Goal: Information Seeking & Learning: Learn about a topic

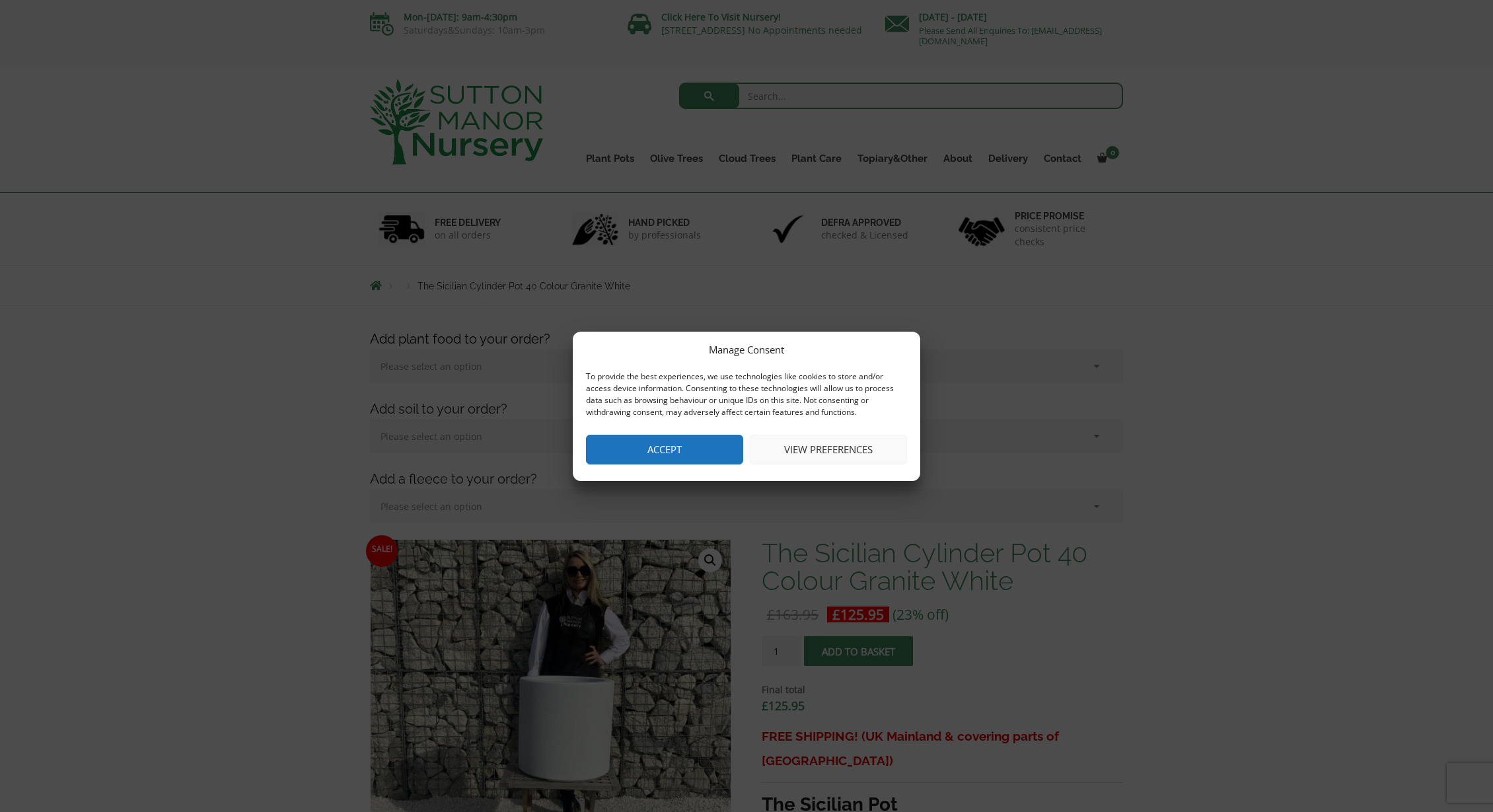
click at [671, 457] on button "Accept" at bounding box center [665, 449] width 157 height 30
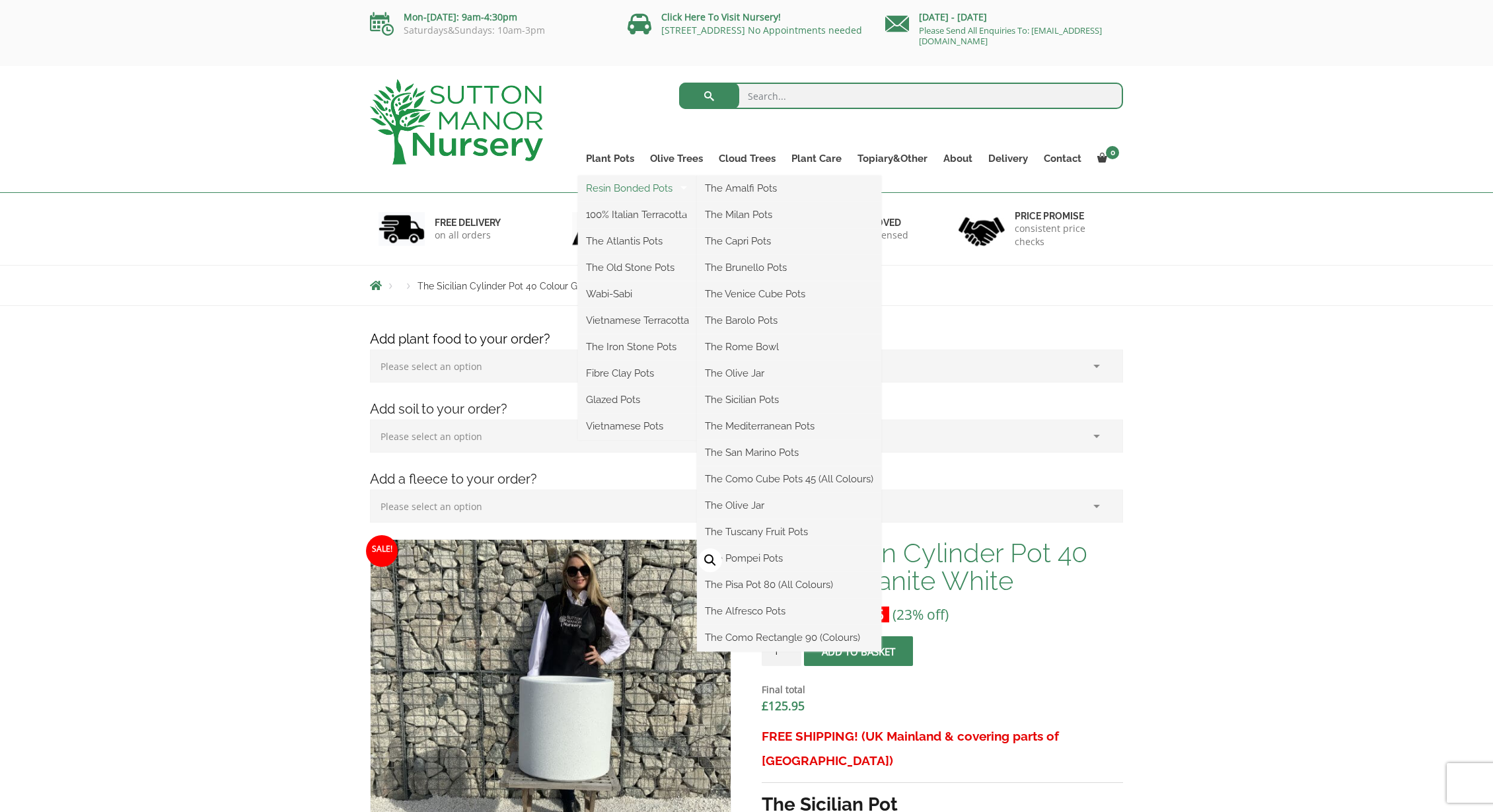
click at [629, 186] on link "Resin Bonded Pots" at bounding box center [637, 188] width 119 height 20
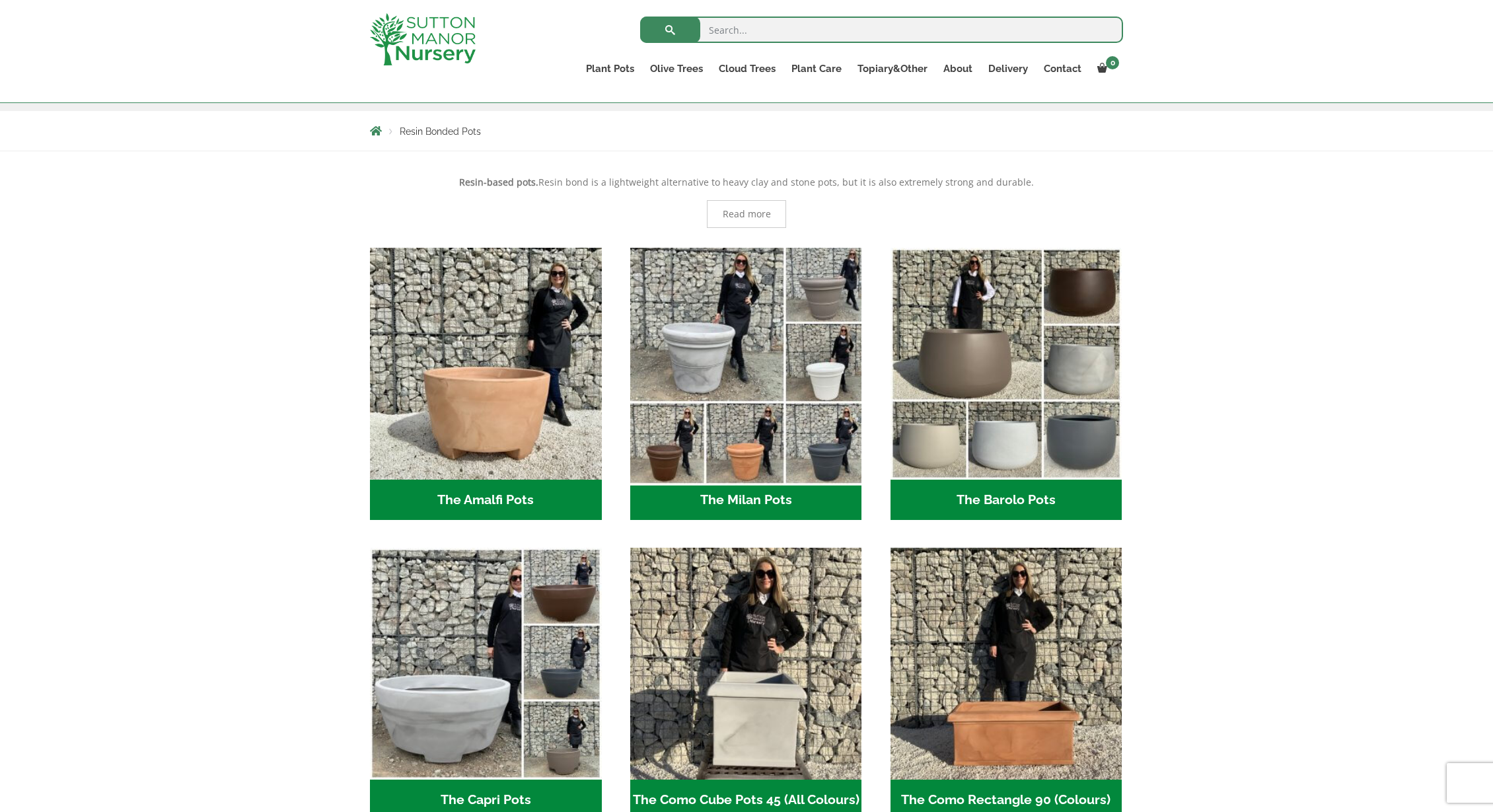
scroll to position [224, 0]
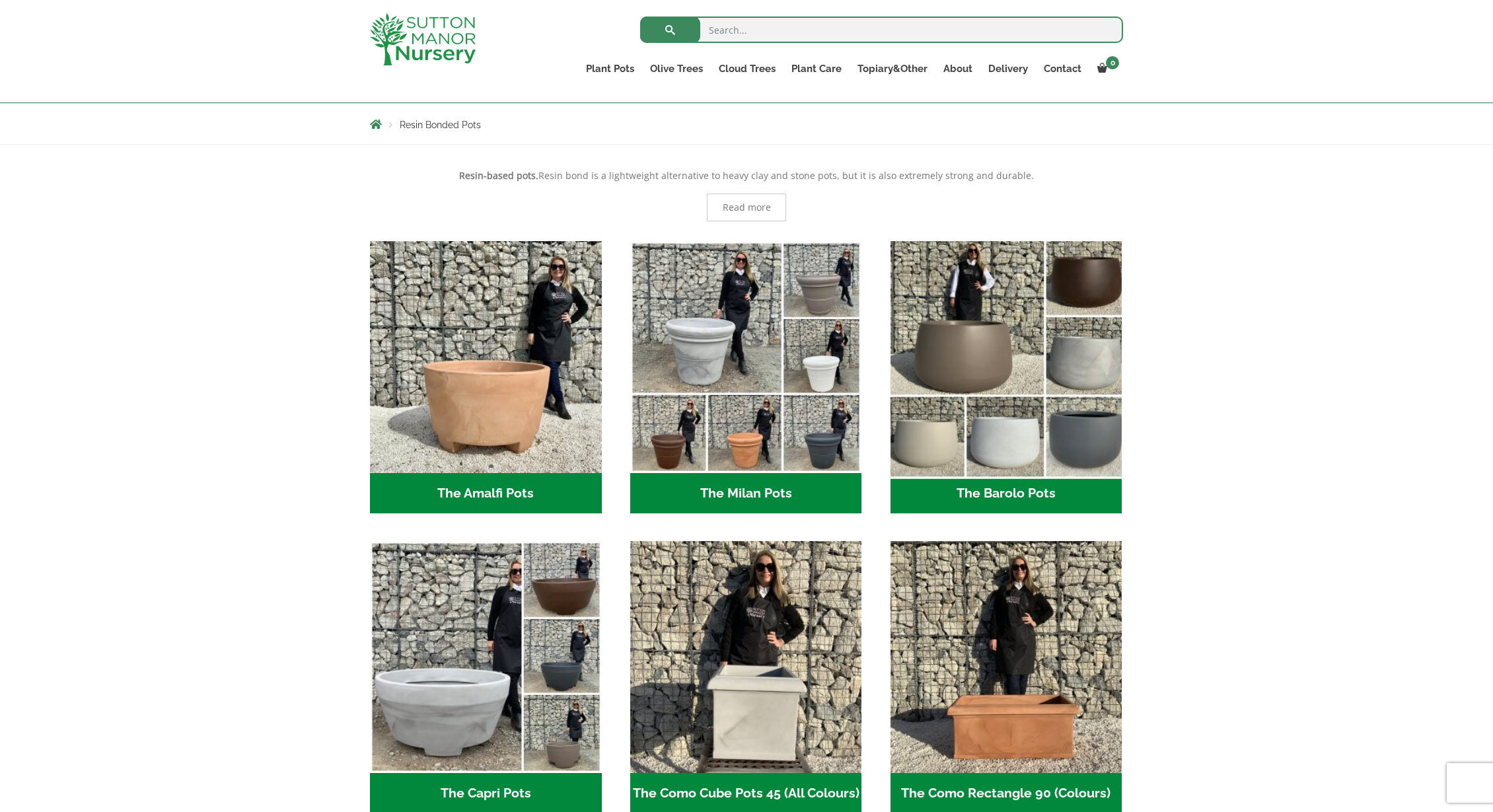
click at [991, 326] on img "Visit product category The Barolo Pots" at bounding box center [1006, 356] width 243 height 243
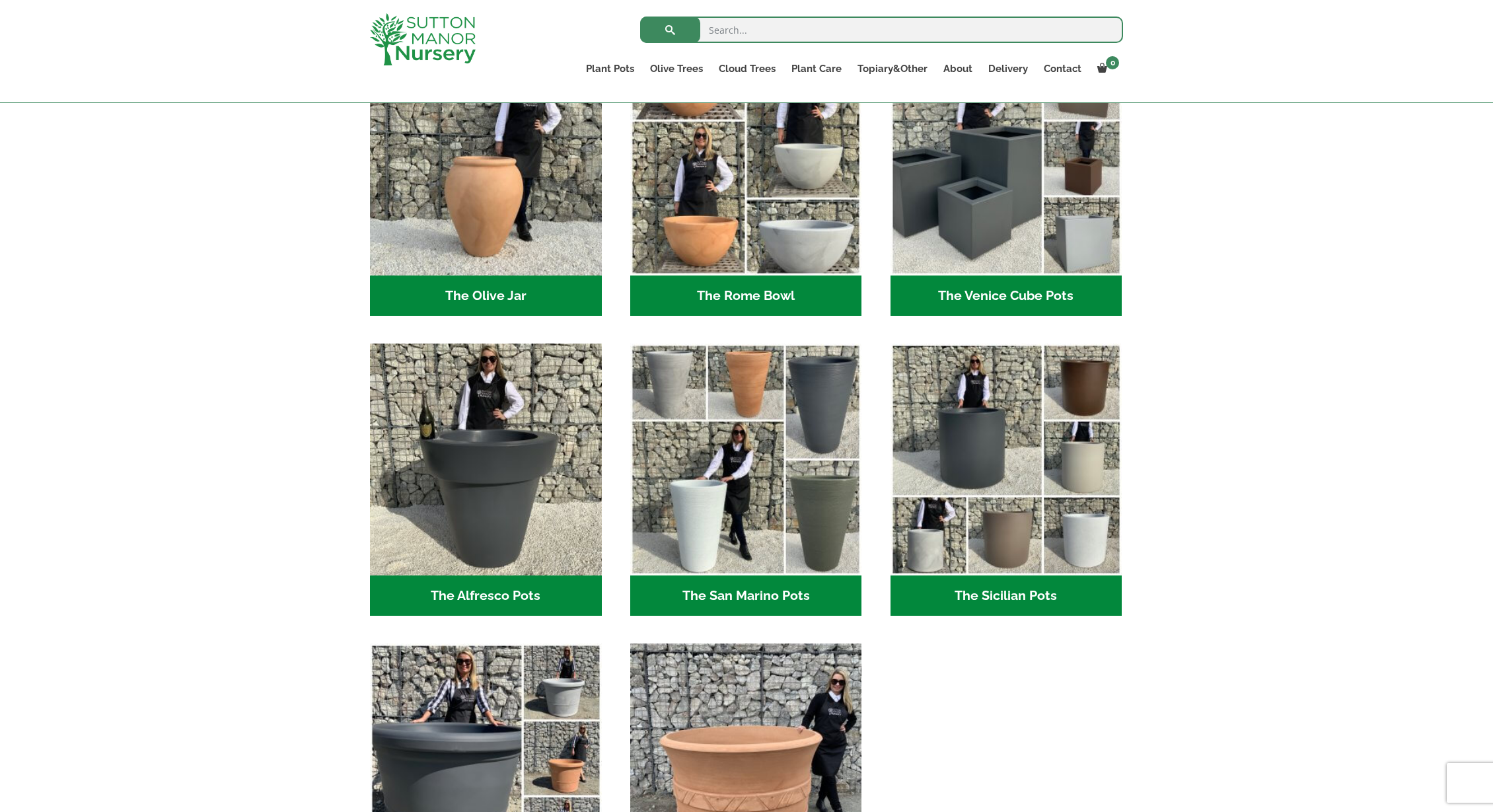
scroll to position [1401, 0]
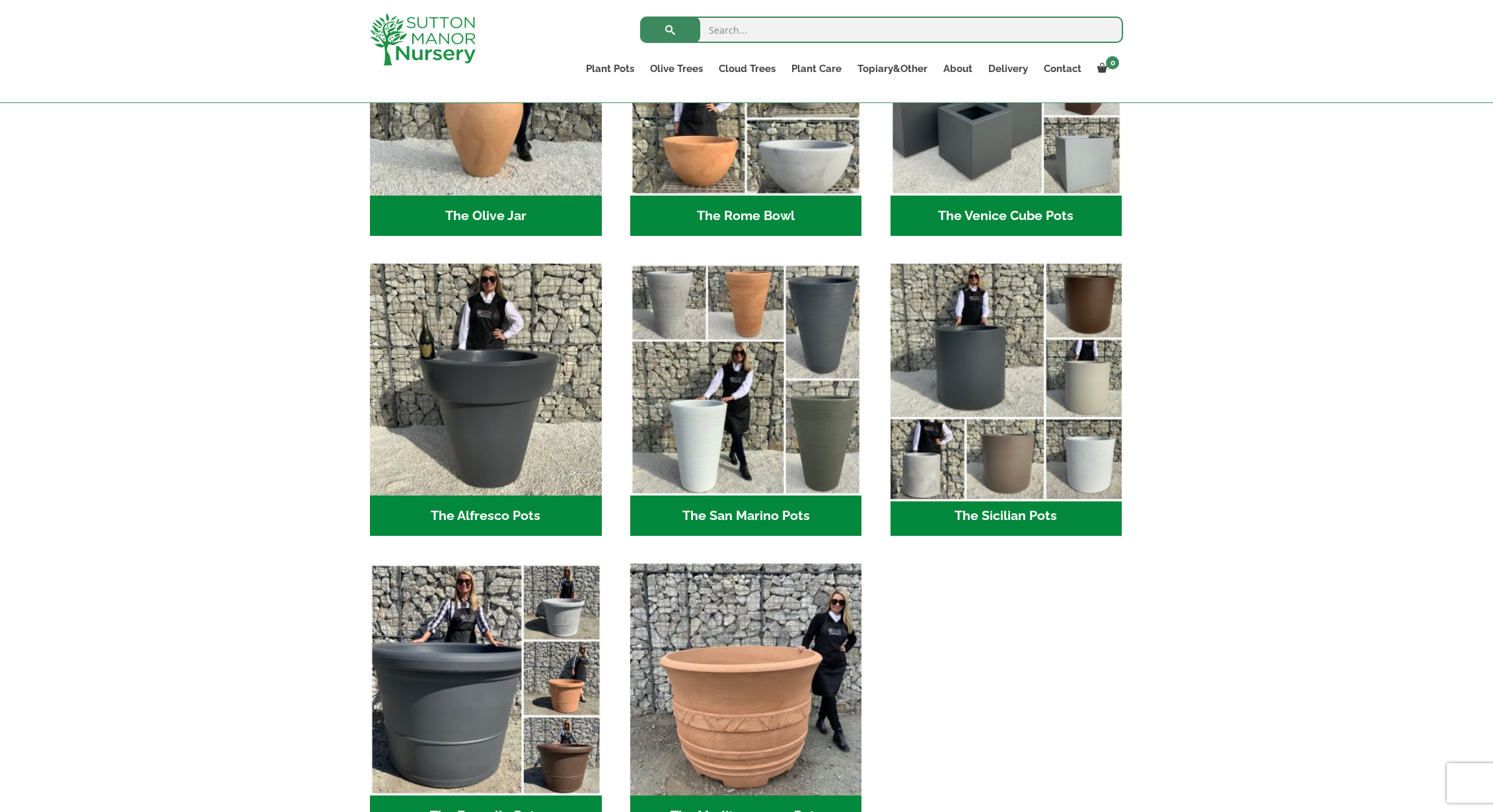
click at [992, 370] on img "Visit product category The Sicilian Pots" at bounding box center [1006, 379] width 243 height 243
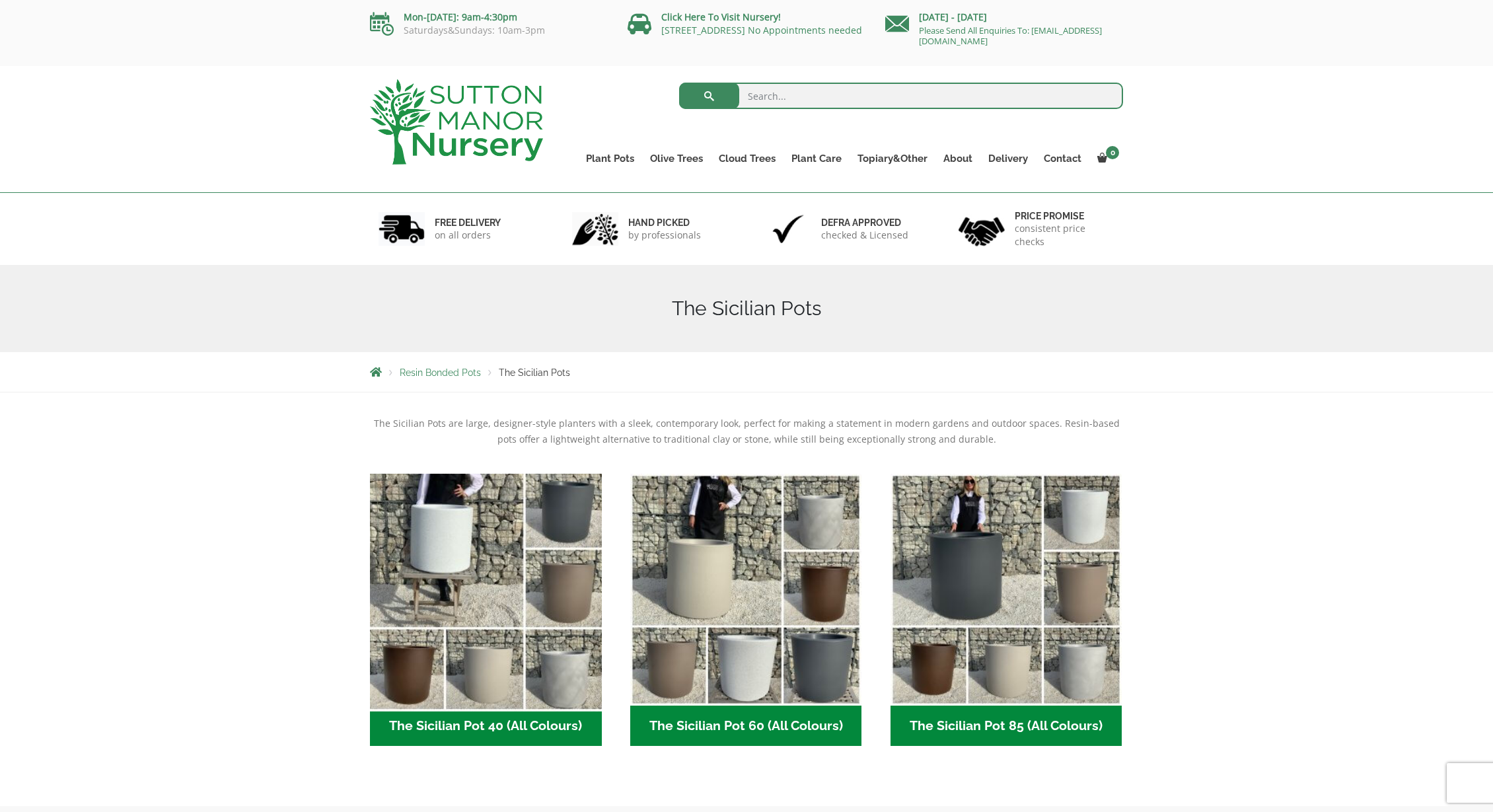
click at [415, 568] on img "Visit product category The Sicilian Pot 40 (All Colours)" at bounding box center [485, 589] width 243 height 243
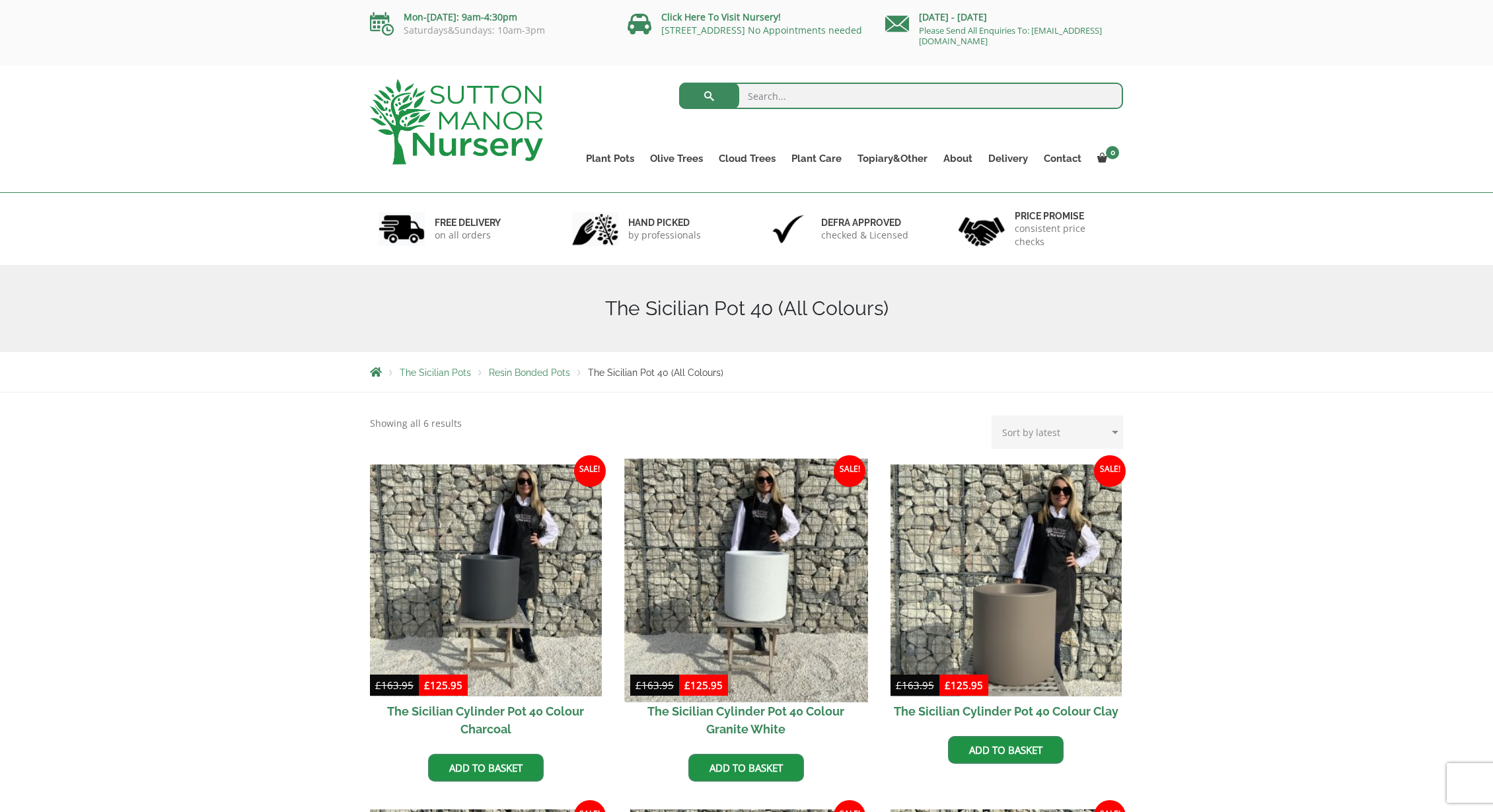
click at [720, 588] on img at bounding box center [746, 579] width 243 height 243
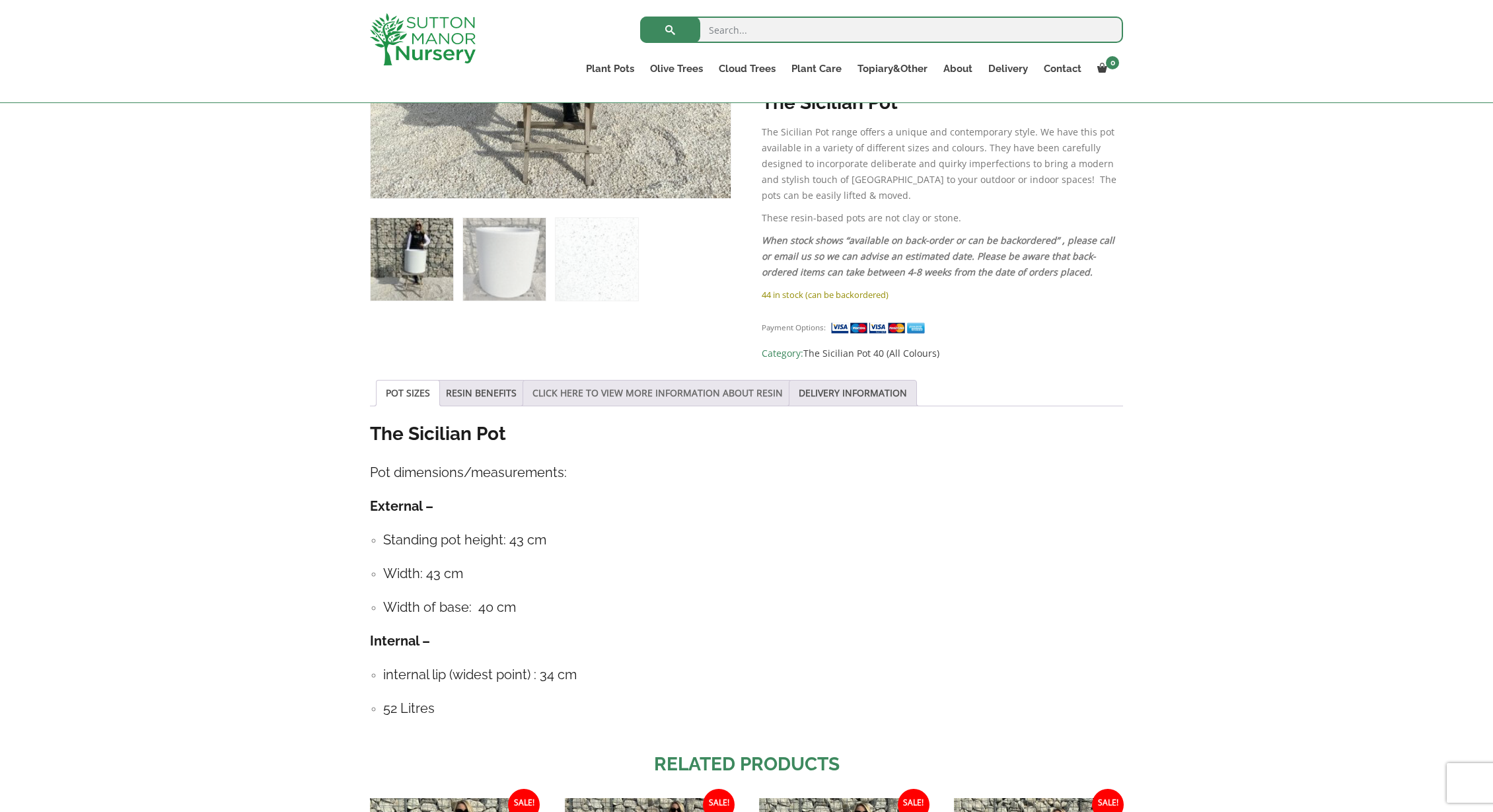
scroll to position [684, 0]
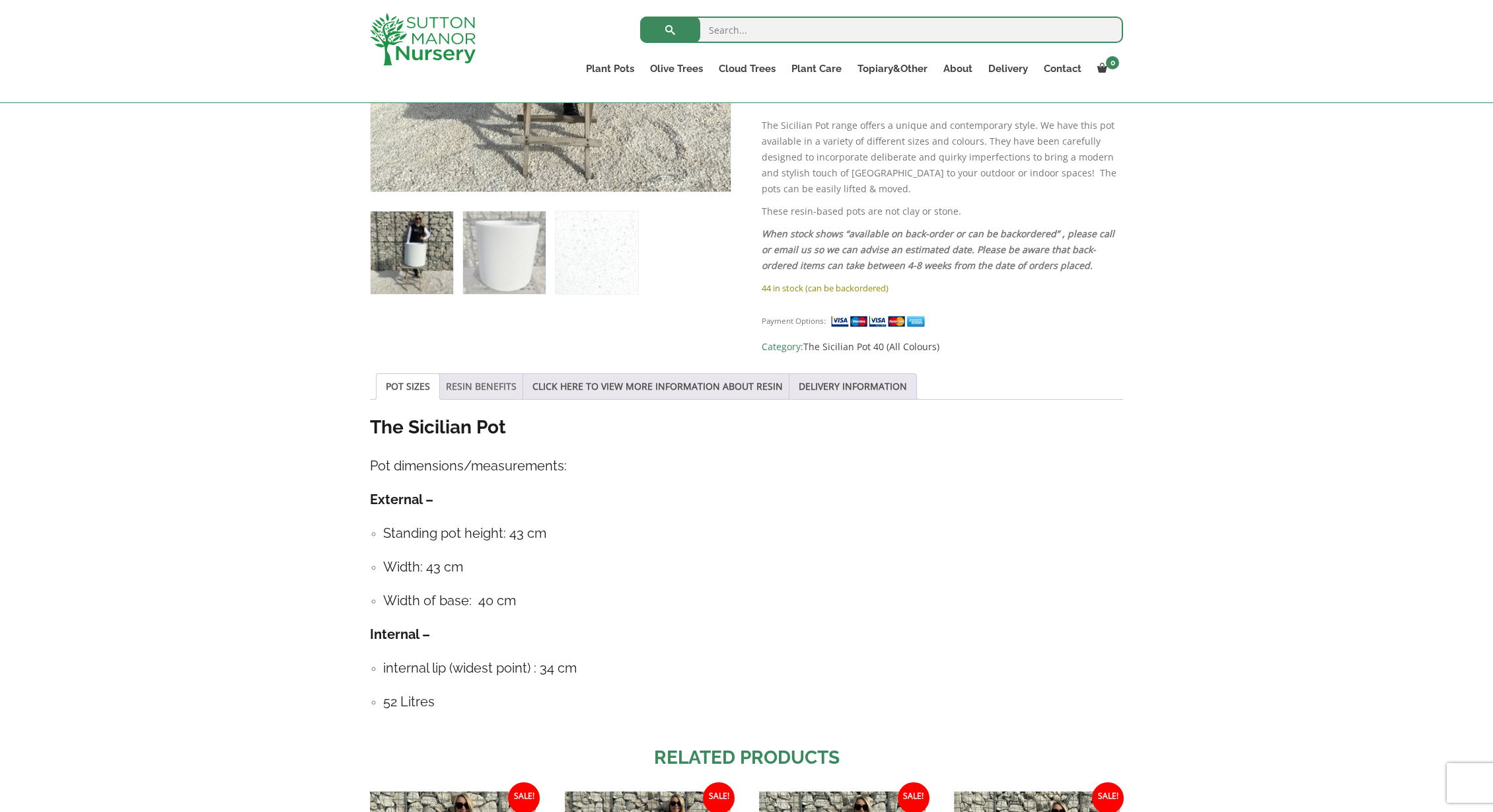
click at [502, 374] on link "RESIN BENEFITS" at bounding box center [481, 386] width 71 height 25
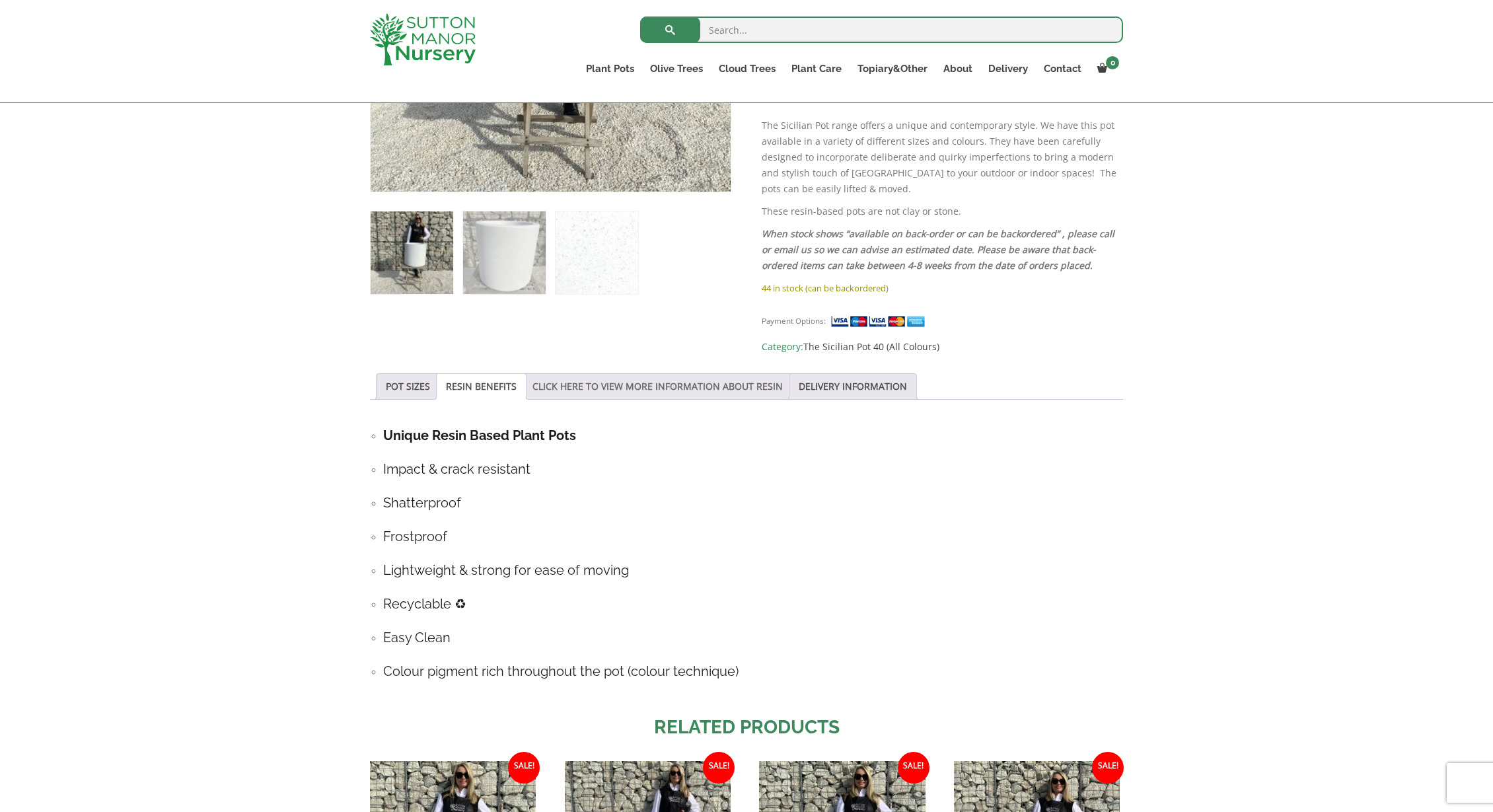
click at [670, 374] on link "CLICK HERE TO VIEW MORE INFORMATION ABOUT RESIN" at bounding box center [657, 386] width 251 height 25
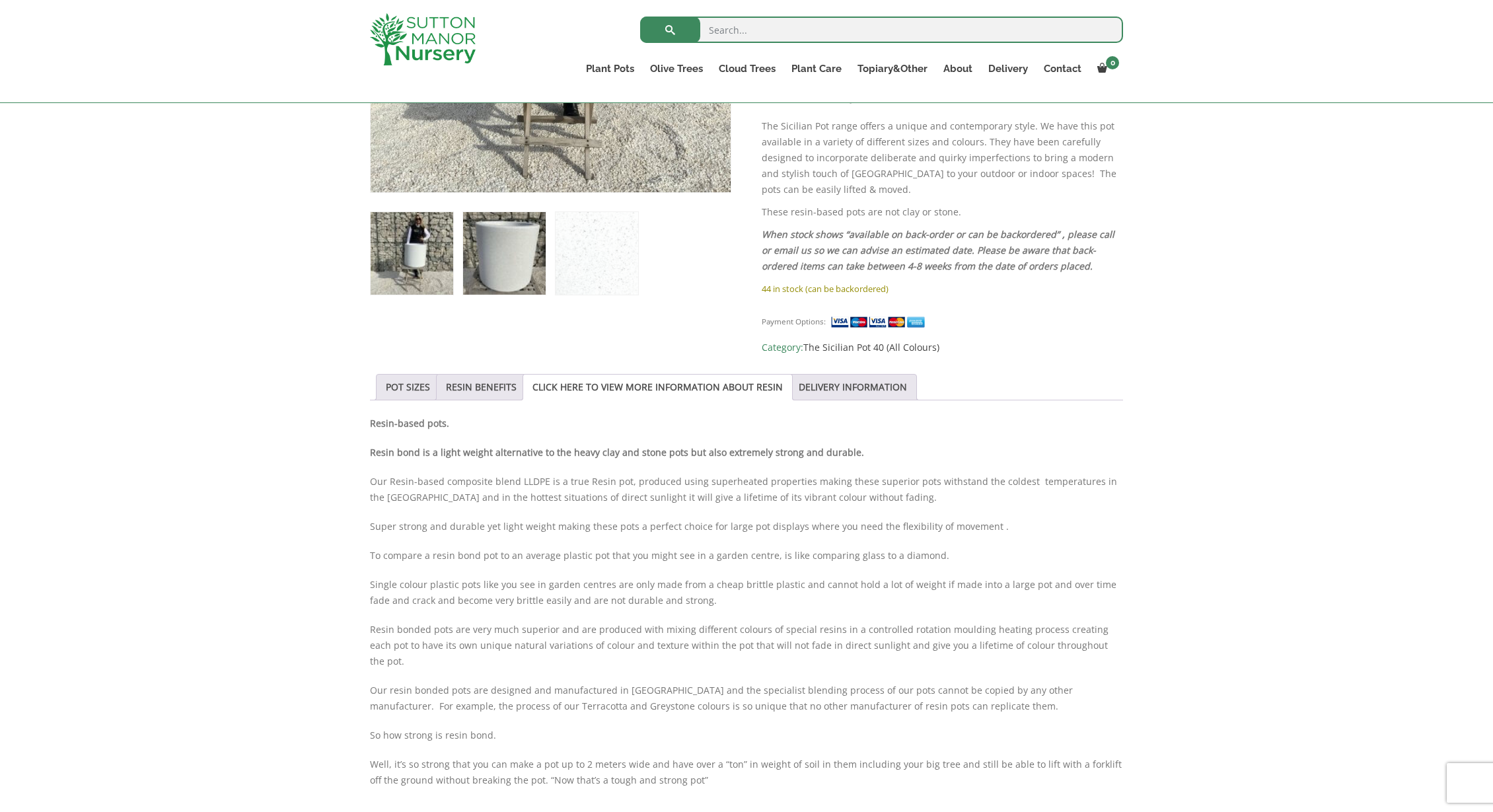
click at [498, 270] on img at bounding box center [504, 253] width 83 height 83
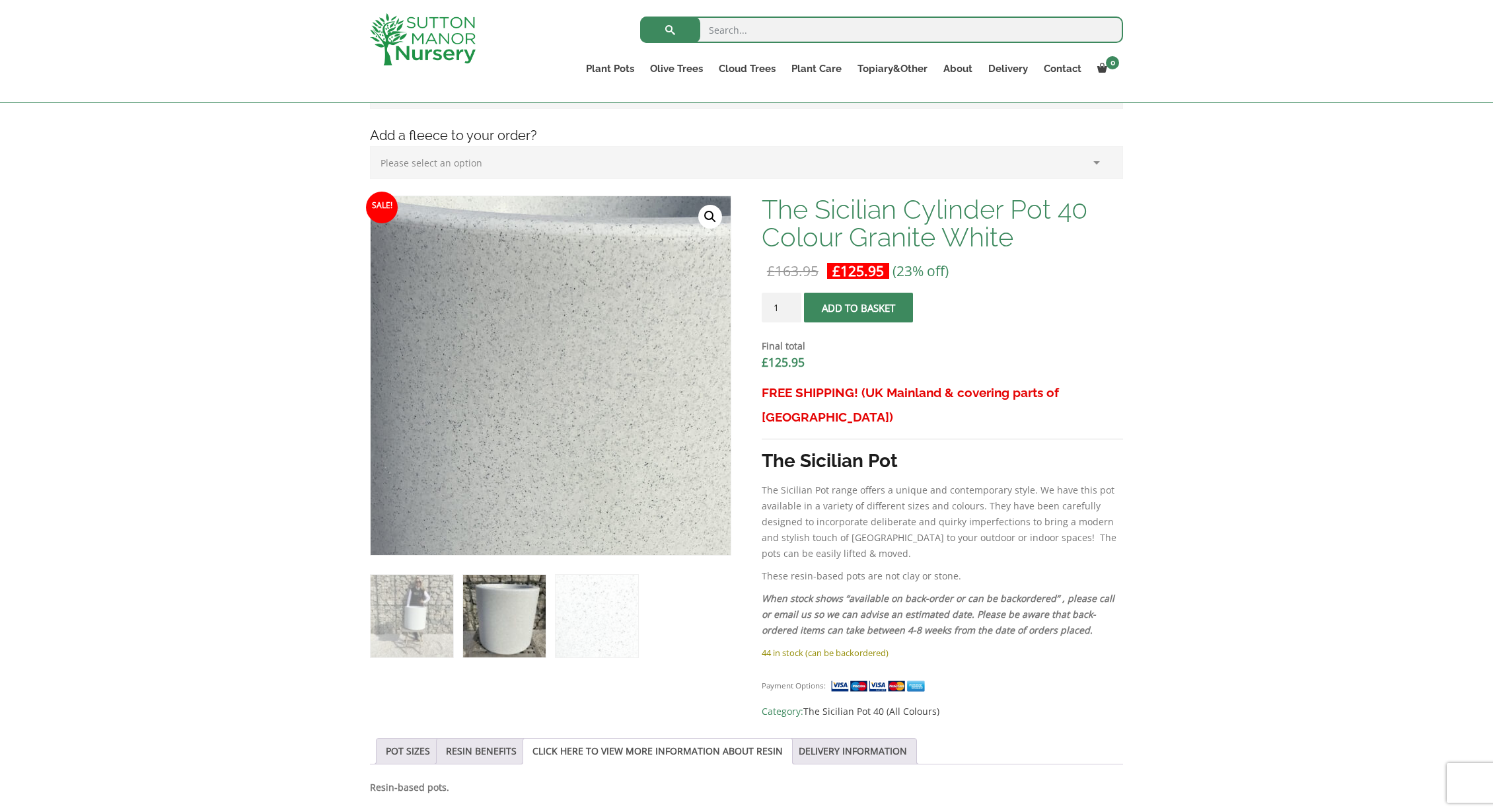
scroll to position [321, 0]
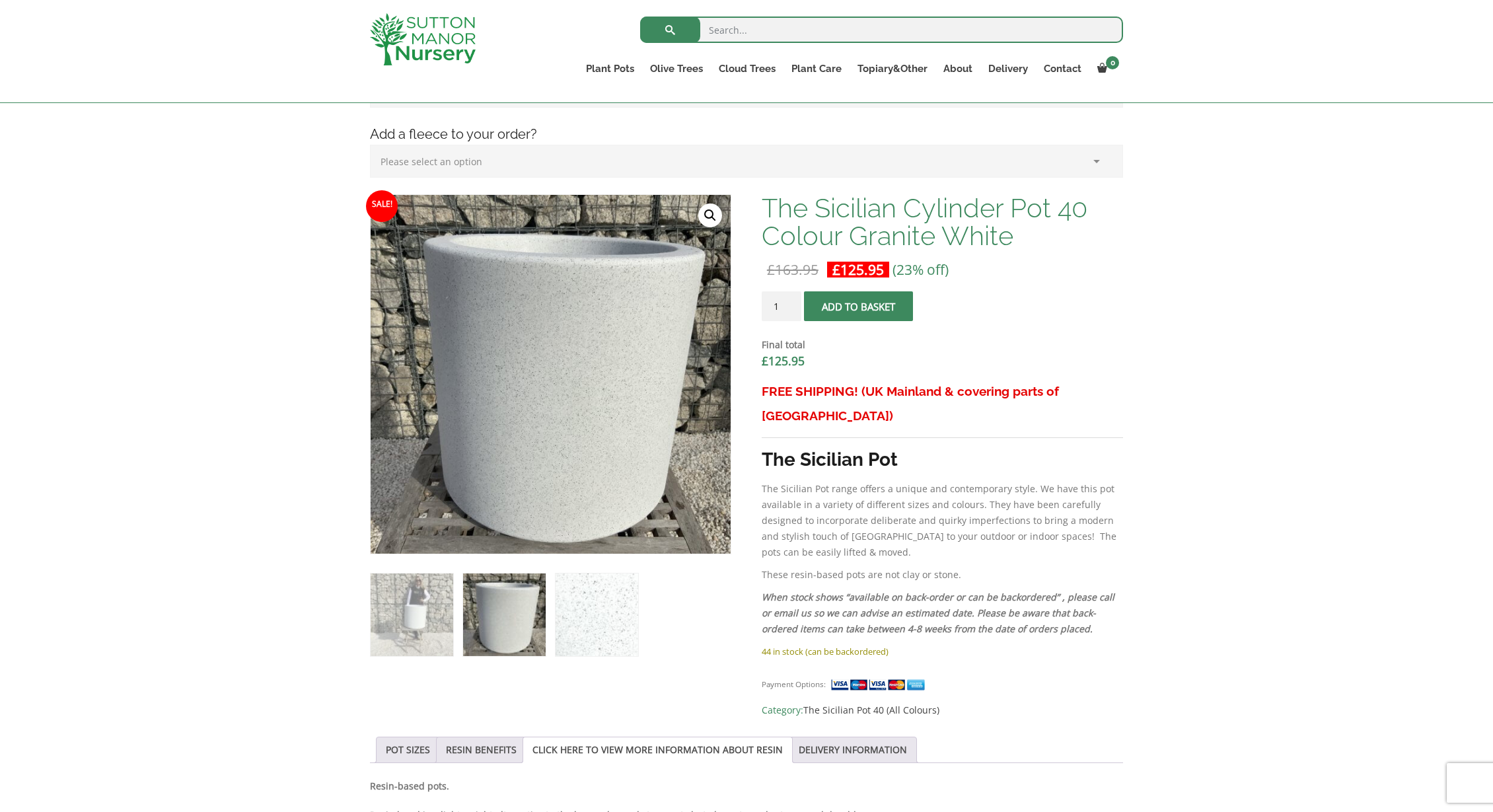
click at [587, 608] on img at bounding box center [597, 614] width 83 height 83
